Goal: Transaction & Acquisition: Purchase product/service

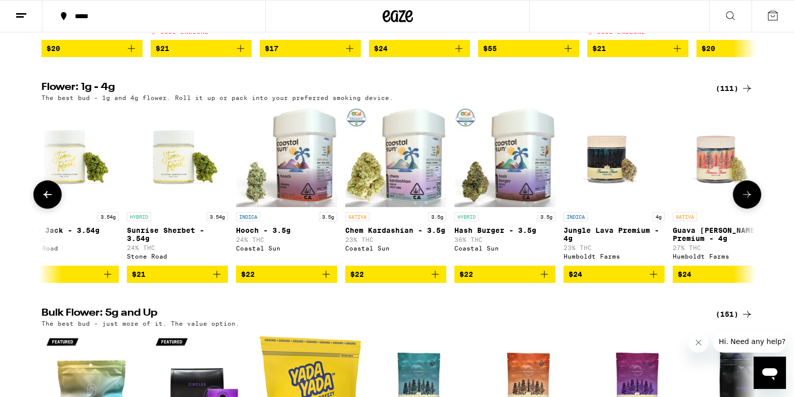
scroll to position [0, 1450]
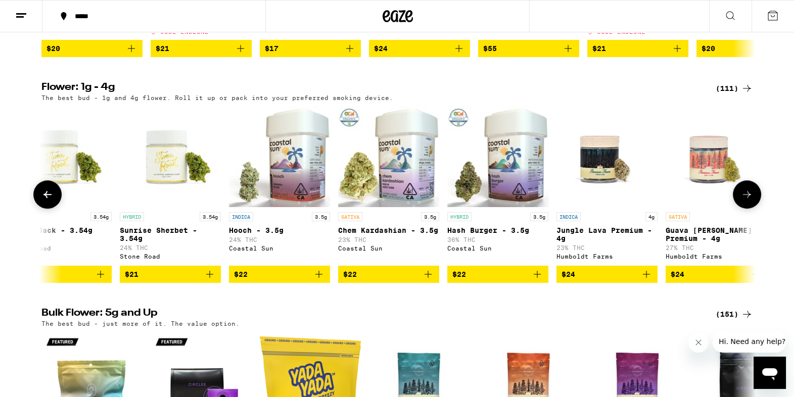
click at [516, 176] on img "Open page for Hash Burger - 3.5g from Coastal Sun" at bounding box center [497, 156] width 101 height 101
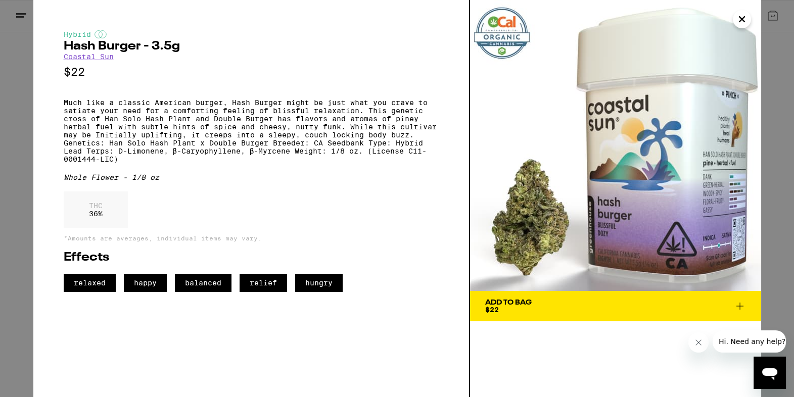
click at [742, 20] on icon "Close" at bounding box center [742, 19] width 5 height 5
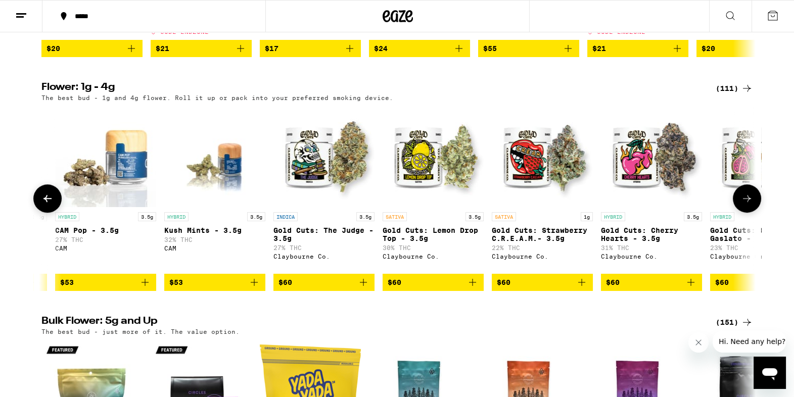
scroll to position [0, 11340]
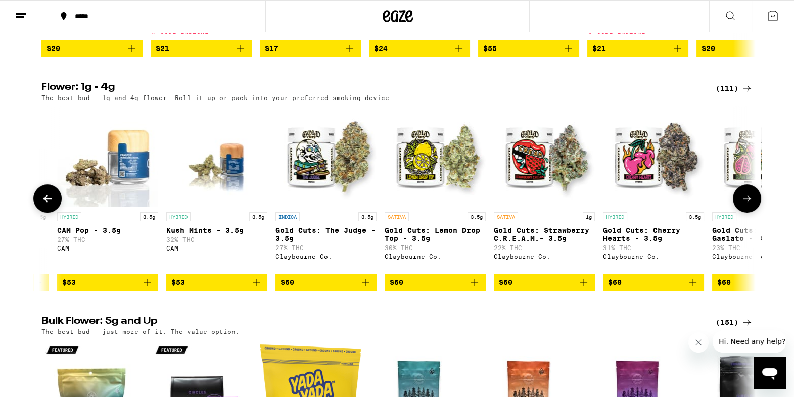
click at [644, 183] on img "Open page for Gold Cuts: Cherry Hearts - 3.5g from Claybourne Co." at bounding box center [653, 156] width 101 height 101
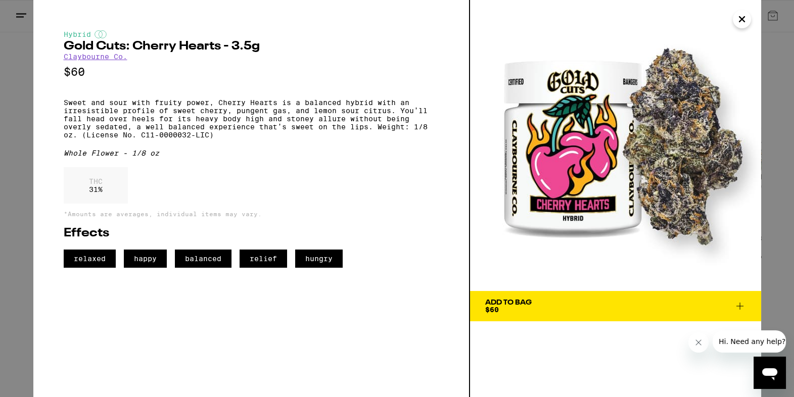
click at [736, 16] on icon "Close" at bounding box center [742, 19] width 12 height 15
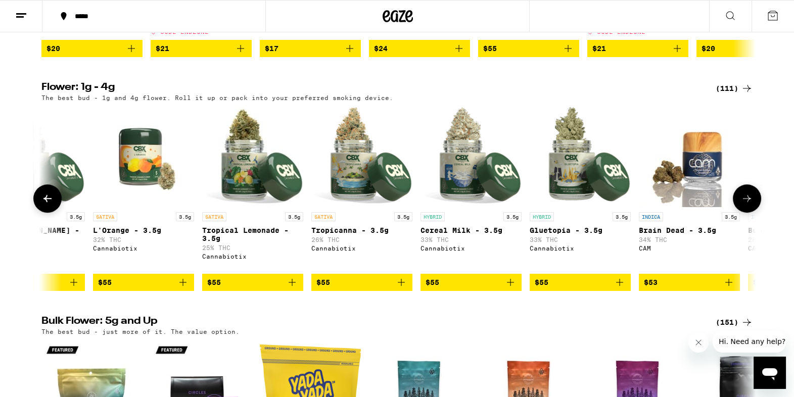
scroll to position [0, 10206]
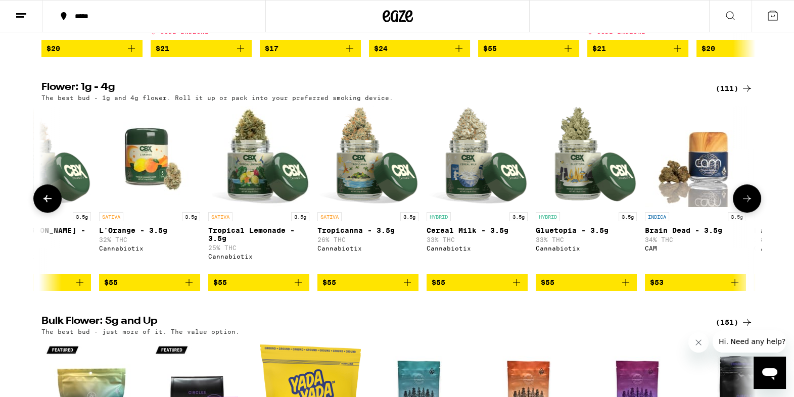
click at [356, 190] on img "Open page for Tropicanna - 3.5g from Cannabiotix" at bounding box center [367, 156] width 101 height 101
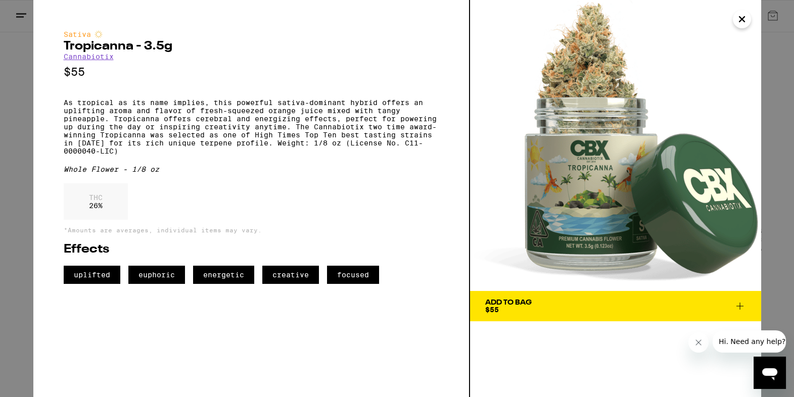
click at [741, 24] on icon "Close" at bounding box center [742, 19] width 12 height 15
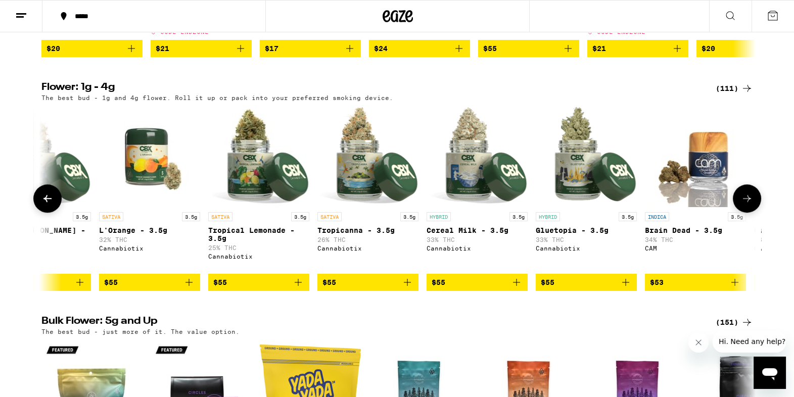
click at [356, 201] on img "Open page for Tropicanna - 3.5g from Cannabiotix" at bounding box center [367, 156] width 101 height 101
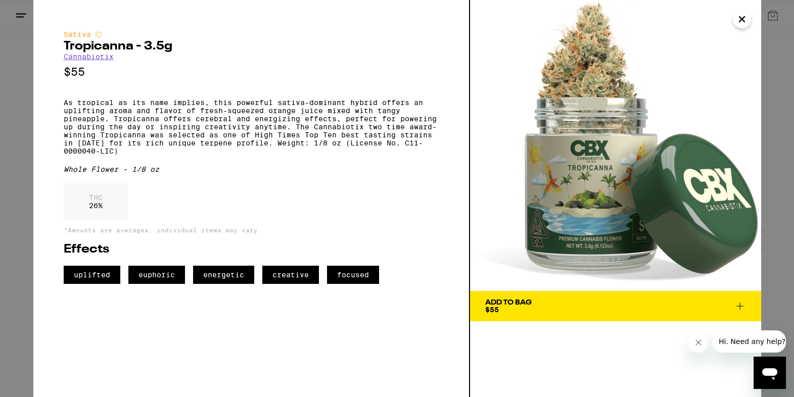
click at [731, 21] on img at bounding box center [615, 145] width 291 height 291
click at [740, 18] on icon "Close" at bounding box center [742, 19] width 5 height 5
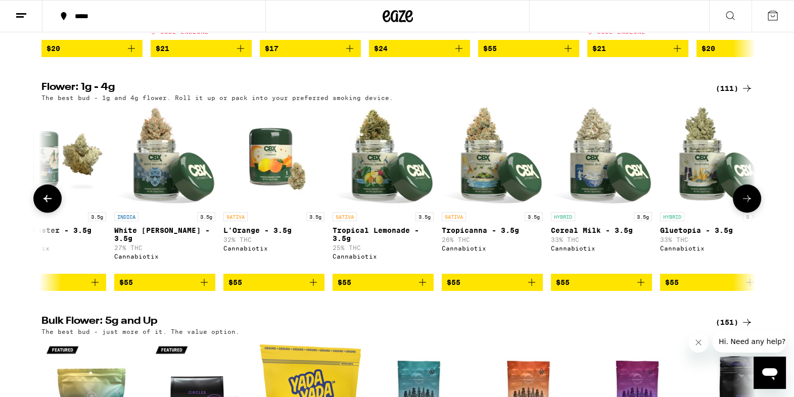
scroll to position [0, 10081]
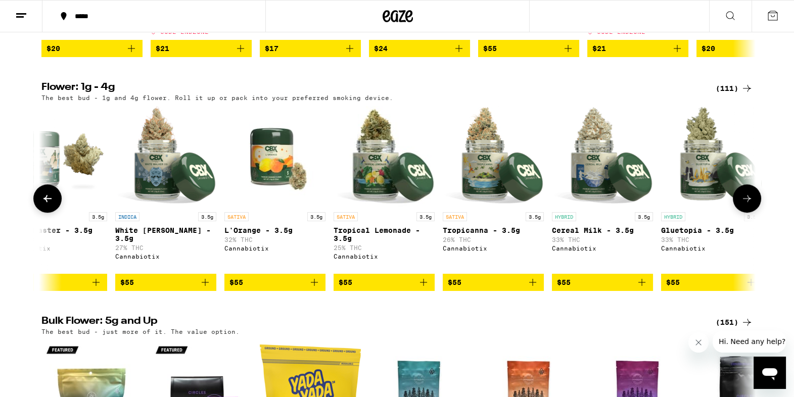
click at [275, 192] on img "Open page for L'Orange - 3.5g from Cannabiotix" at bounding box center [274, 156] width 101 height 101
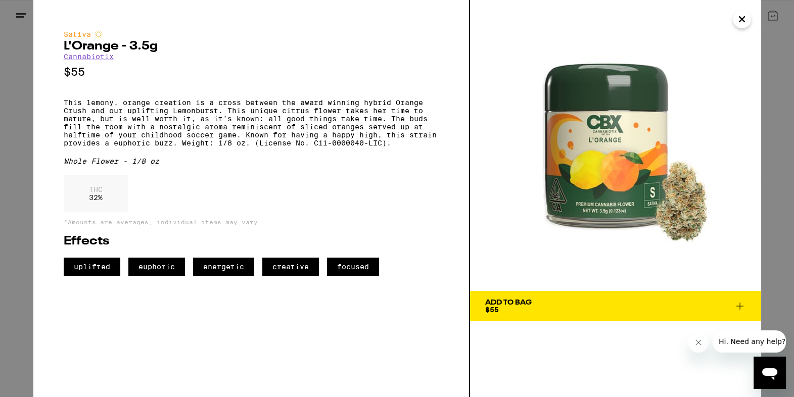
click at [741, 20] on icon "Close" at bounding box center [742, 19] width 5 height 5
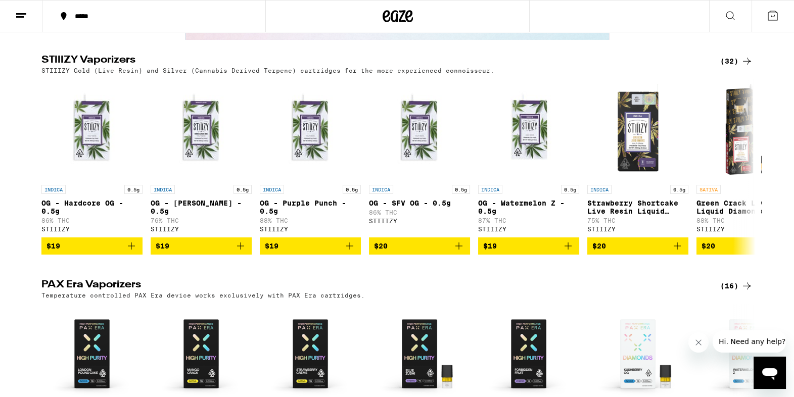
scroll to position [1984, 0]
